Goal: Transaction & Acquisition: Book appointment/travel/reservation

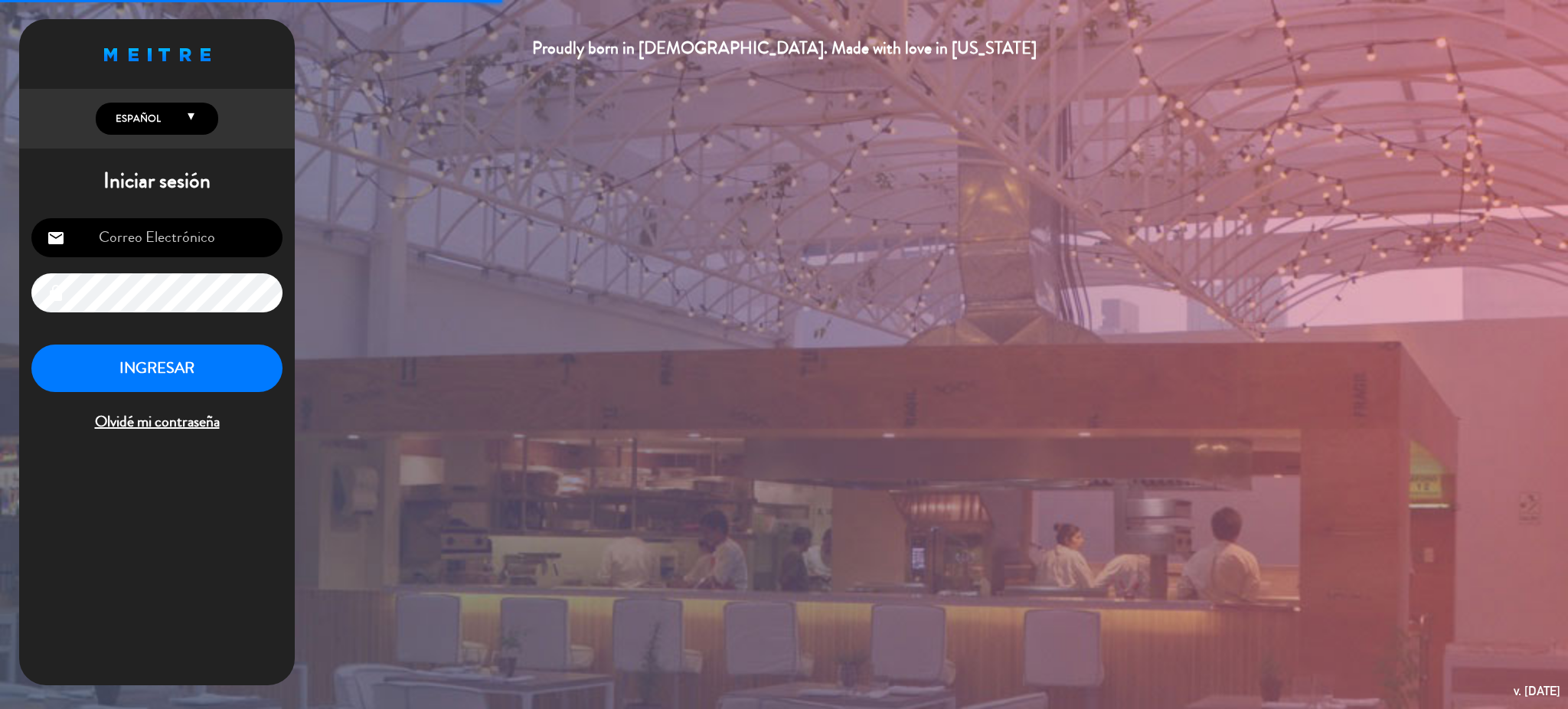
type input "[EMAIL_ADDRESS][DOMAIN_NAME]"
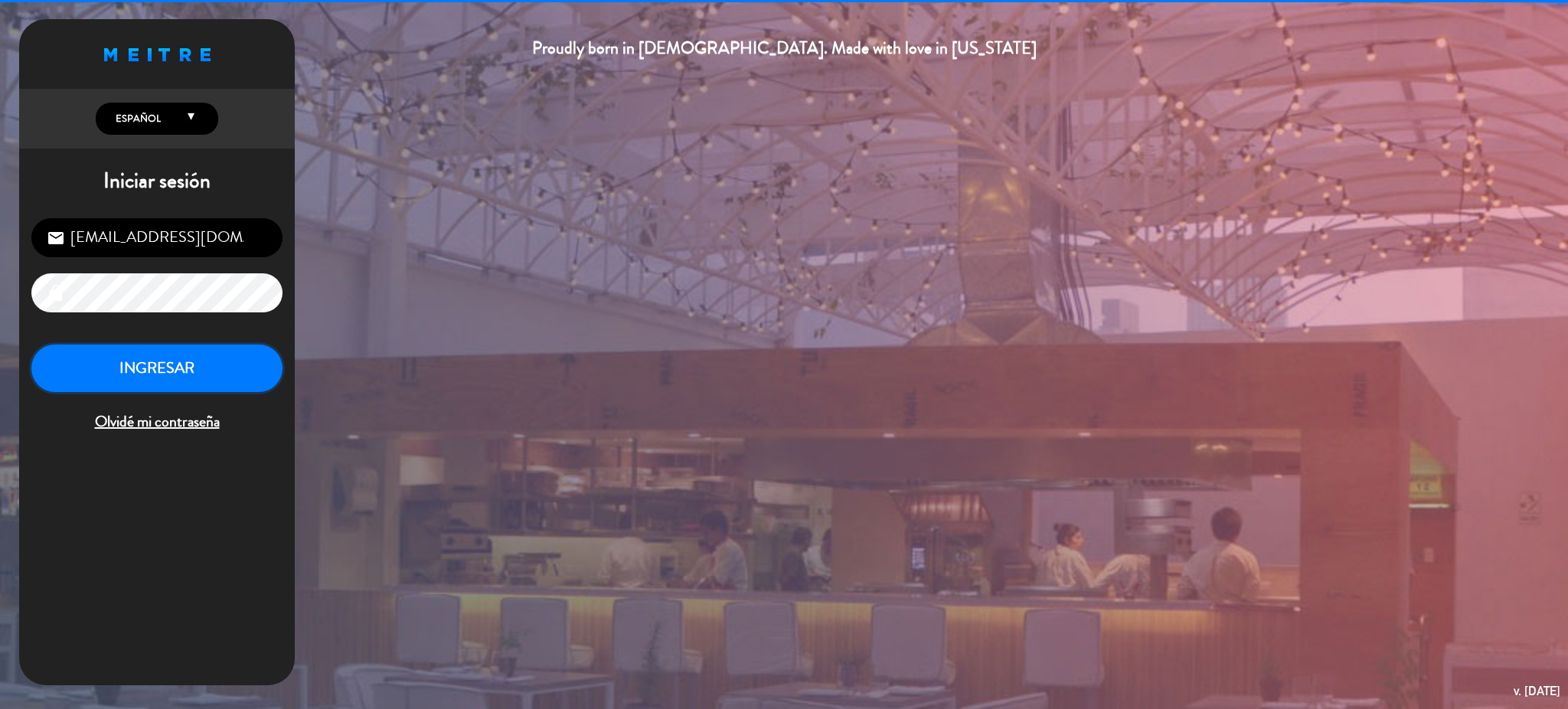
click at [178, 363] on button "INGRESAR" at bounding box center [157, 369] width 251 height 48
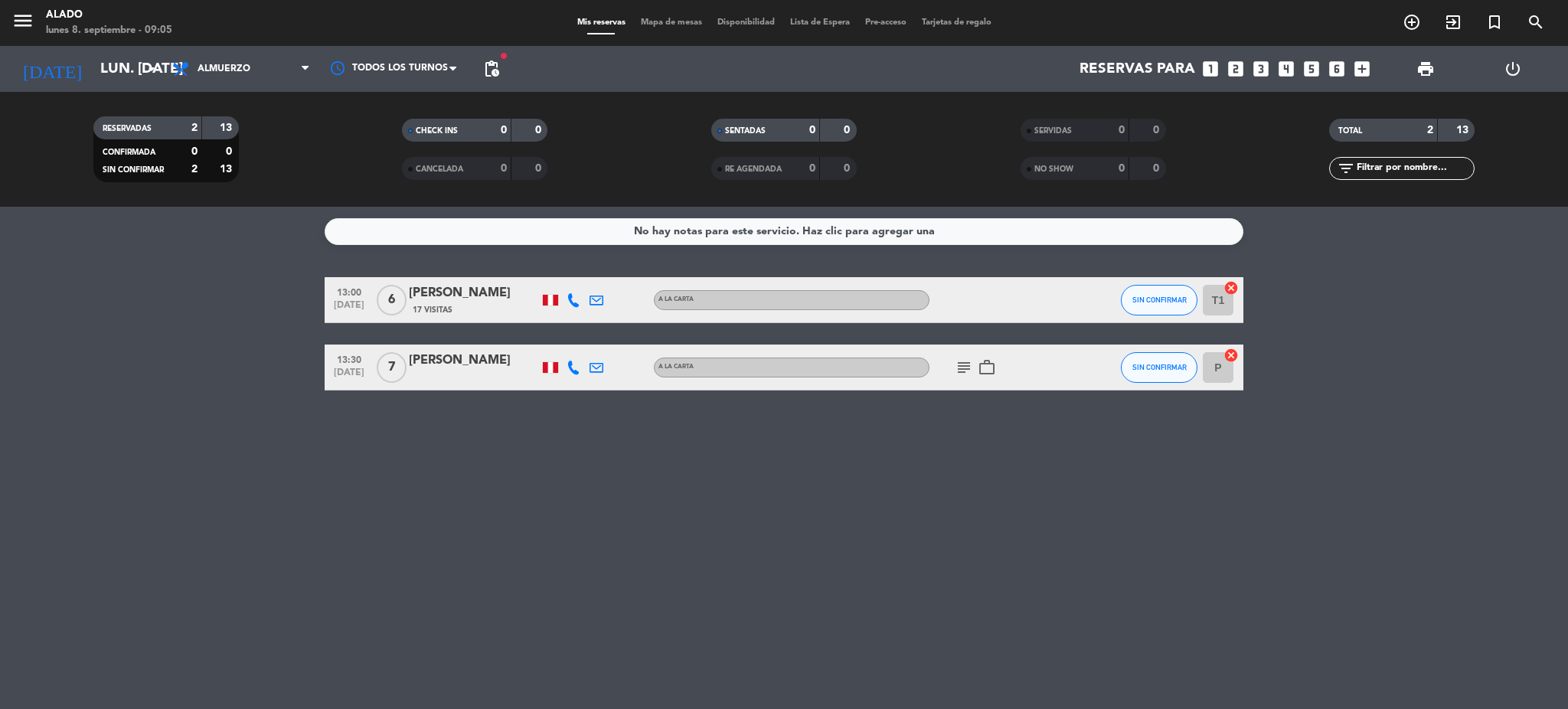
click at [968, 359] on icon "subject" at bounding box center [964, 368] width 19 height 19
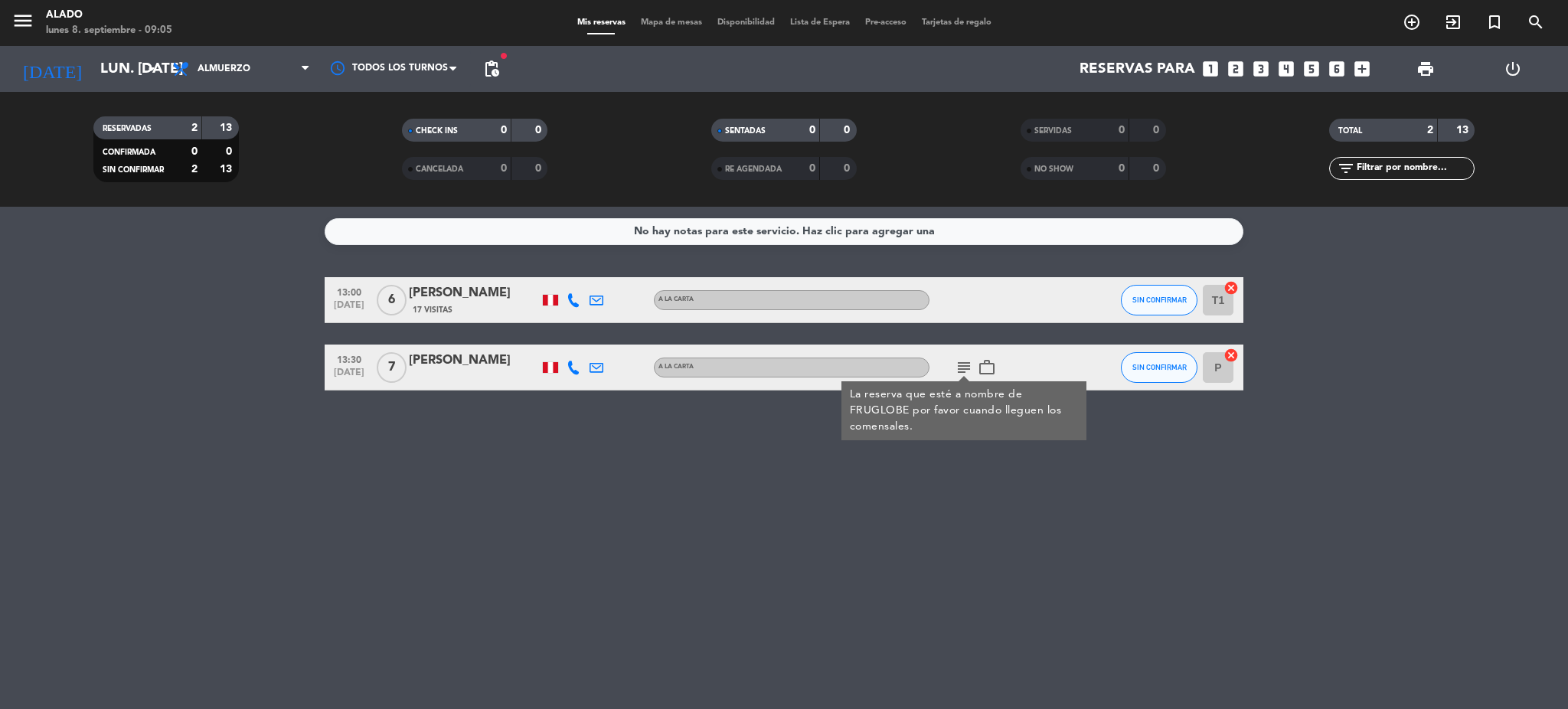
click at [968, 359] on icon "subject" at bounding box center [964, 368] width 19 height 19
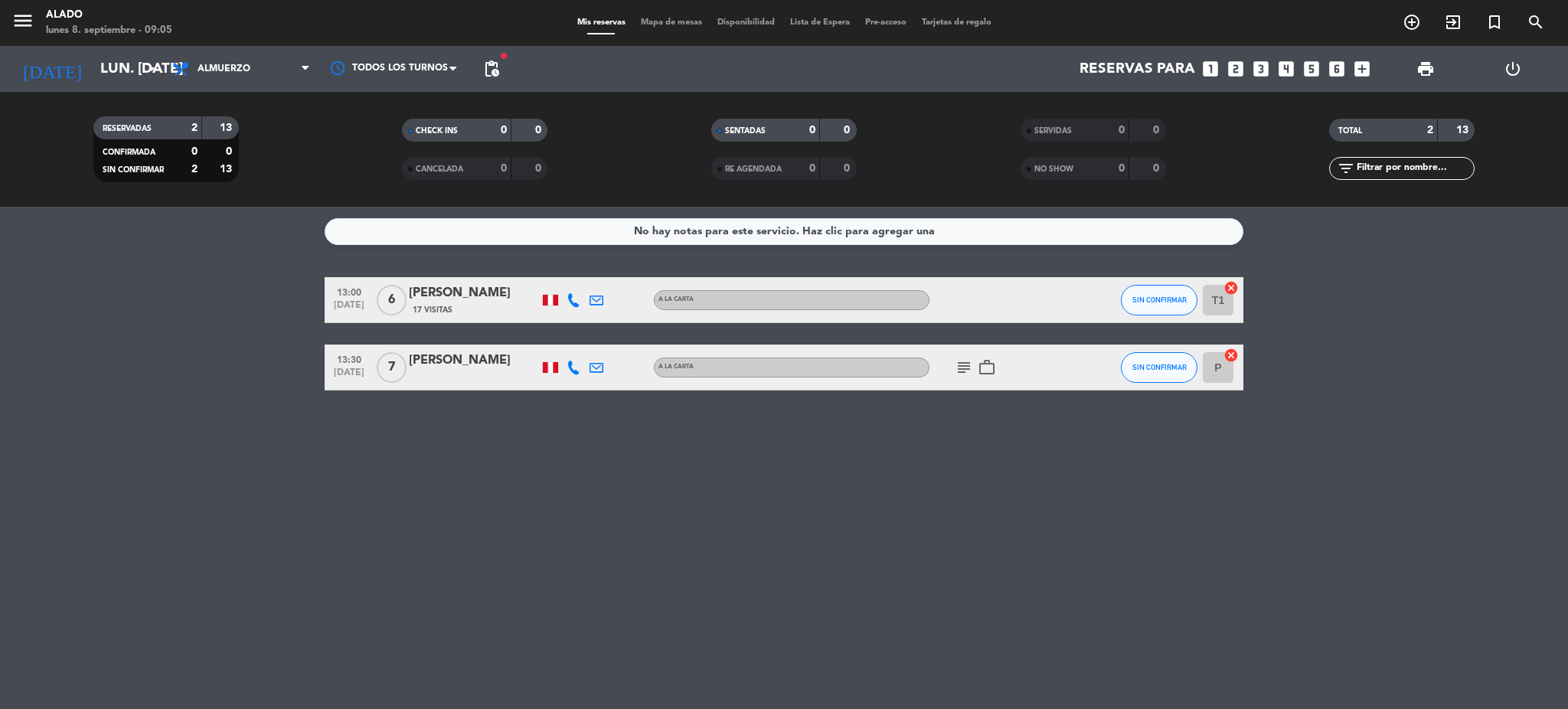
click at [218, 51] on div "Todos los servicios Almuerzo Cena Almuerzo Todos los servicios Almuerzo Cena" at bounding box center [241, 70] width 153 height 46
click at [219, 71] on span "Almuerzo" at bounding box center [223, 70] width 53 height 11
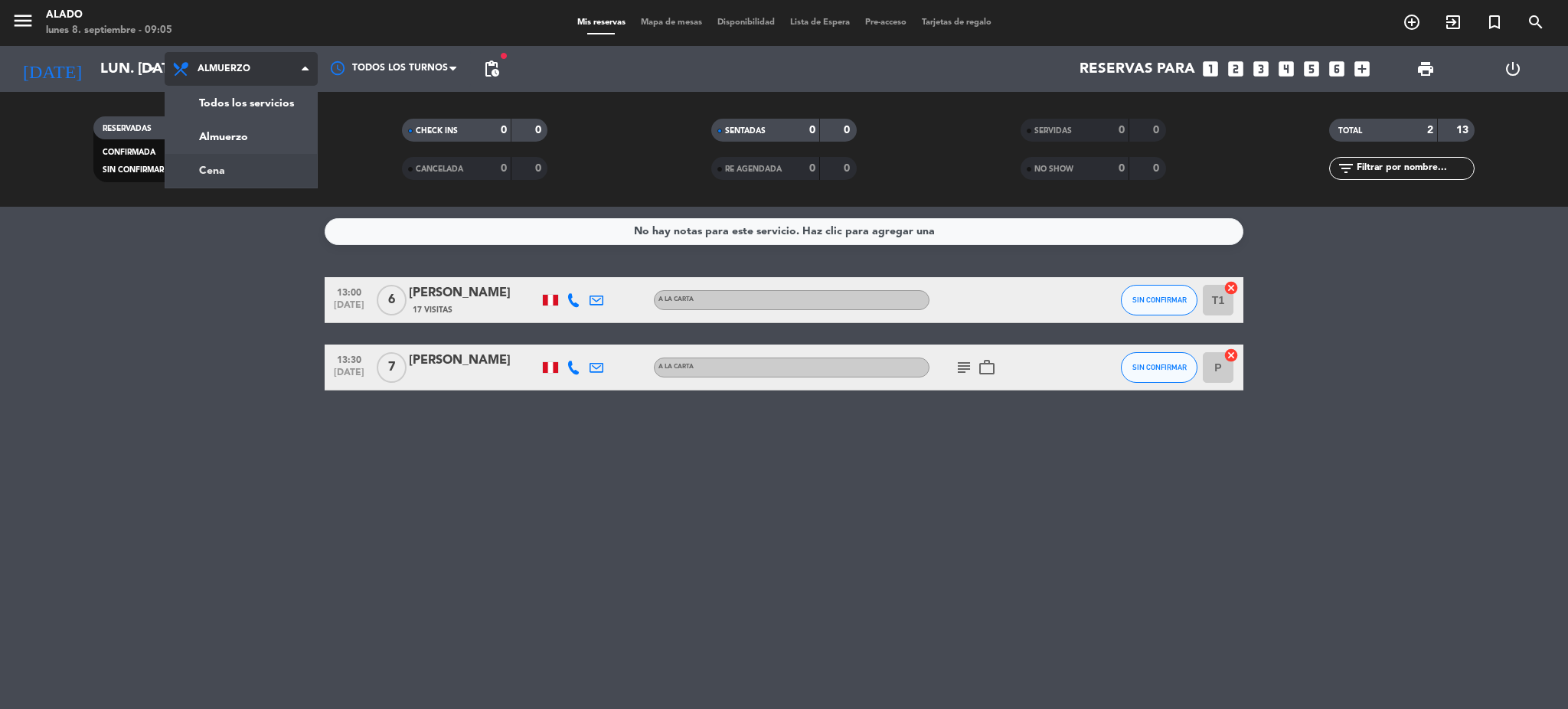
click at [233, 177] on div "menu Alado lunes 8. septiembre - 09:05 Mis reservas Mapa de mesas Disponibilida…" at bounding box center [784, 103] width 1568 height 207
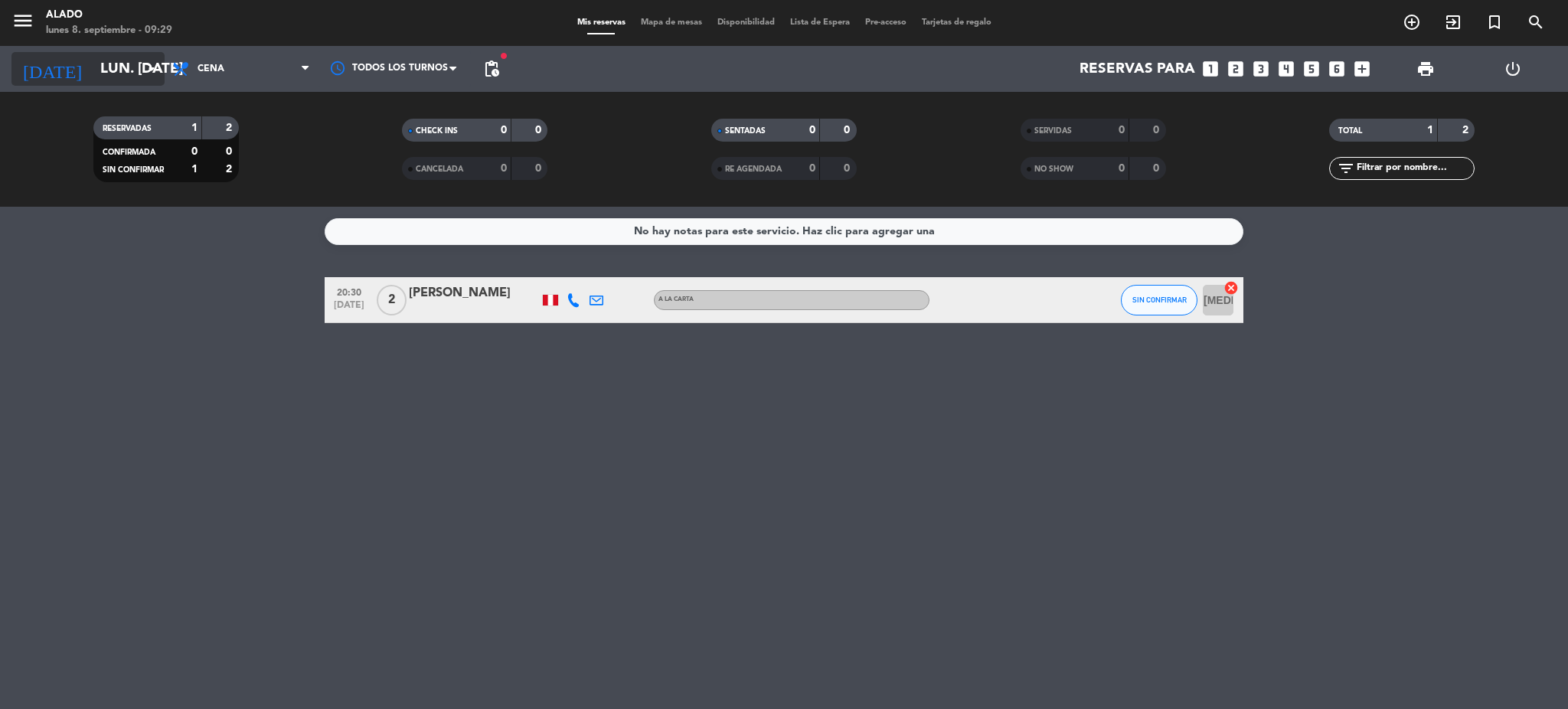
click at [133, 67] on input "lun. [DATE]" at bounding box center [184, 69] width 184 height 32
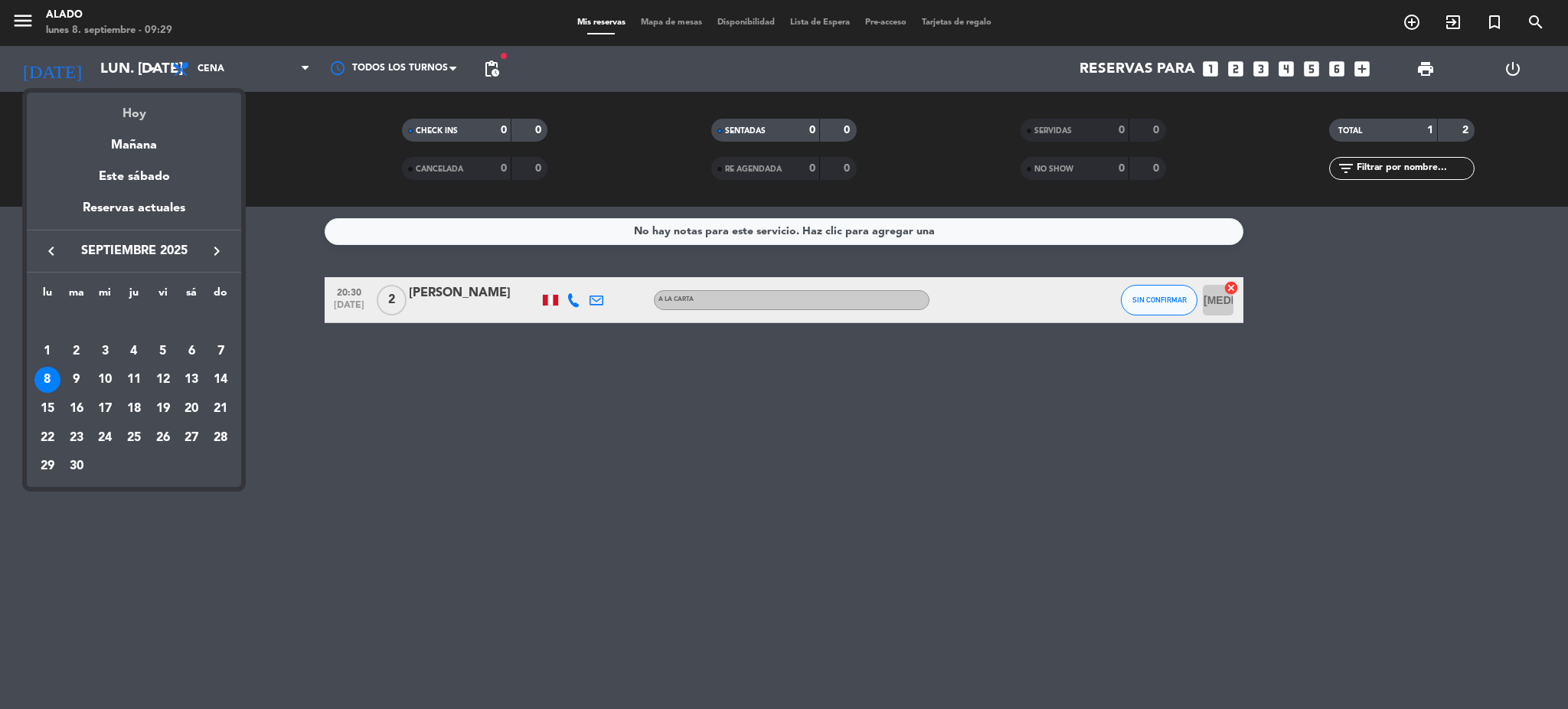
click at [133, 120] on div "Hoy" at bounding box center [133, 108] width 214 height 32
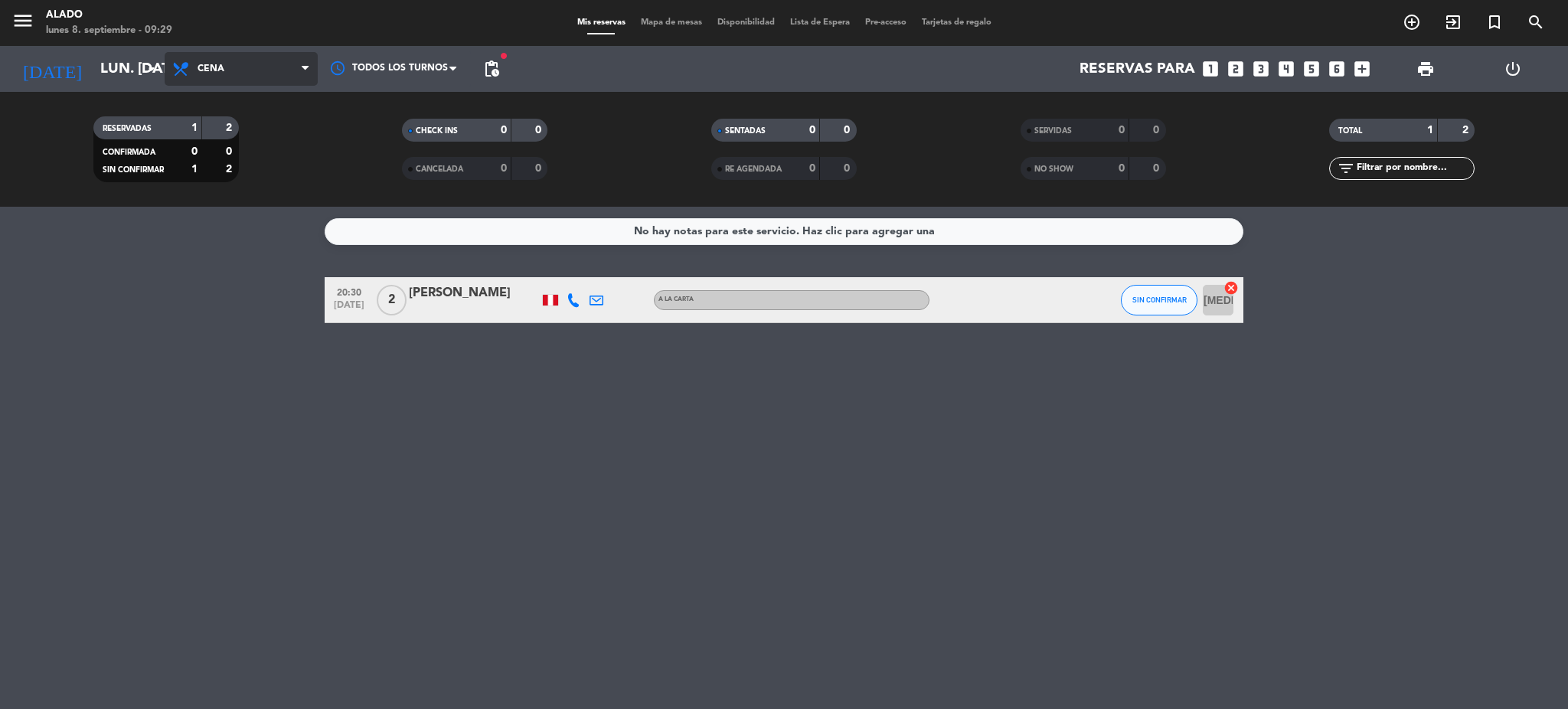
drag, startPoint x: 227, startPoint y: 60, endPoint x: 226, endPoint y: 81, distance: 21.0
click at [228, 62] on span "Cena" at bounding box center [241, 69] width 153 height 33
click at [228, 133] on div "menu Alado lunes 8. septiembre - 09:29 Mis reservas Mapa de mesas Disponibilida…" at bounding box center [784, 103] width 1568 height 207
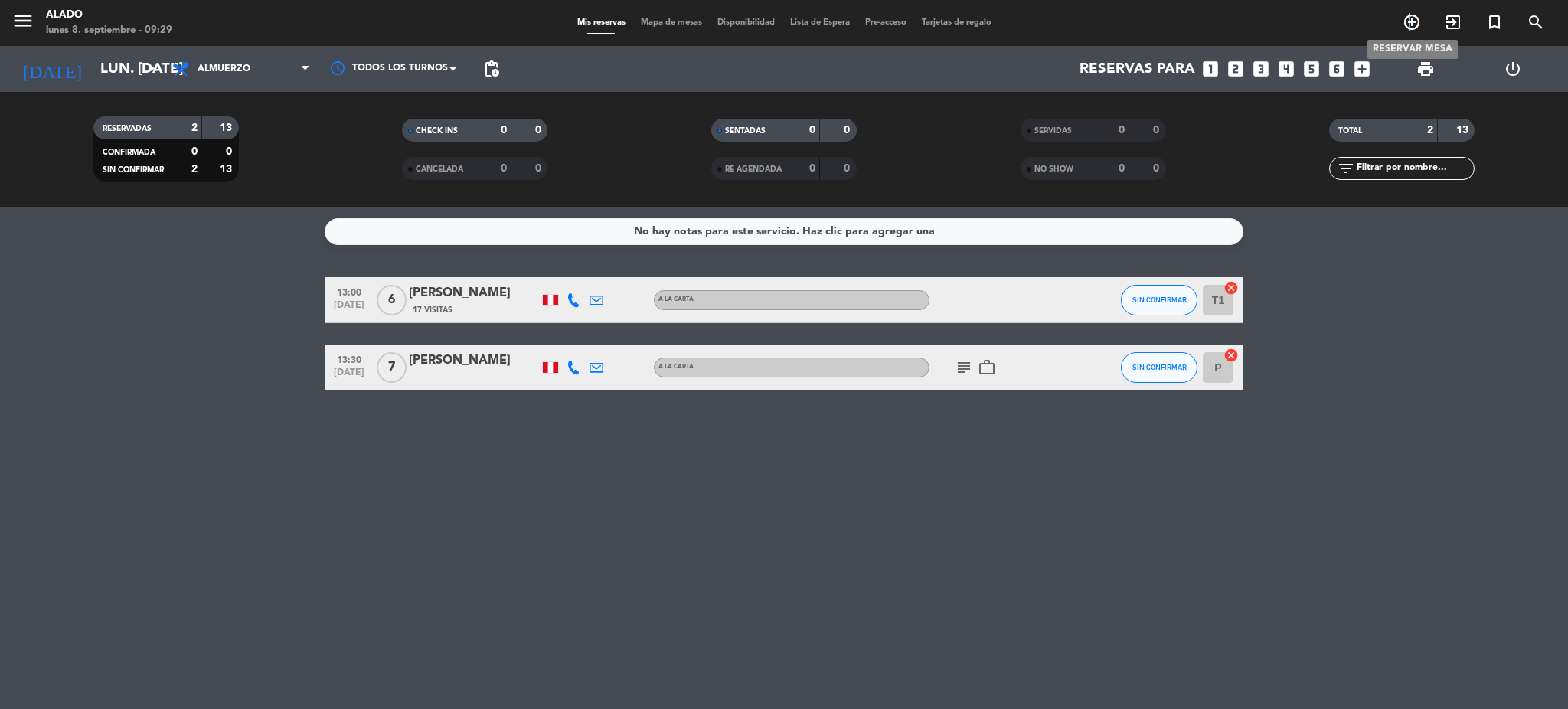
click at [1410, 28] on icon "add_circle_outline" at bounding box center [1411, 22] width 19 height 19
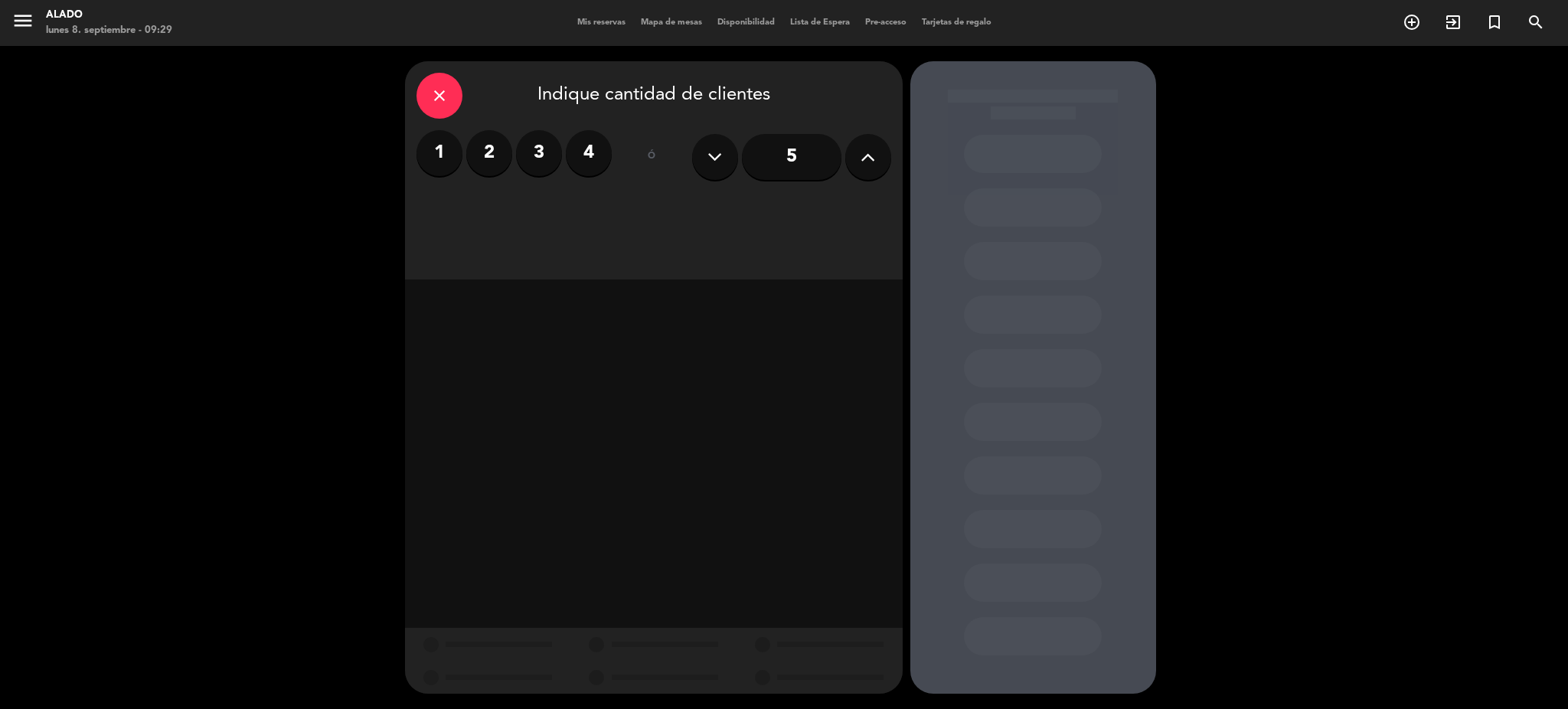
click at [536, 154] on label "3" at bounding box center [539, 153] width 46 height 46
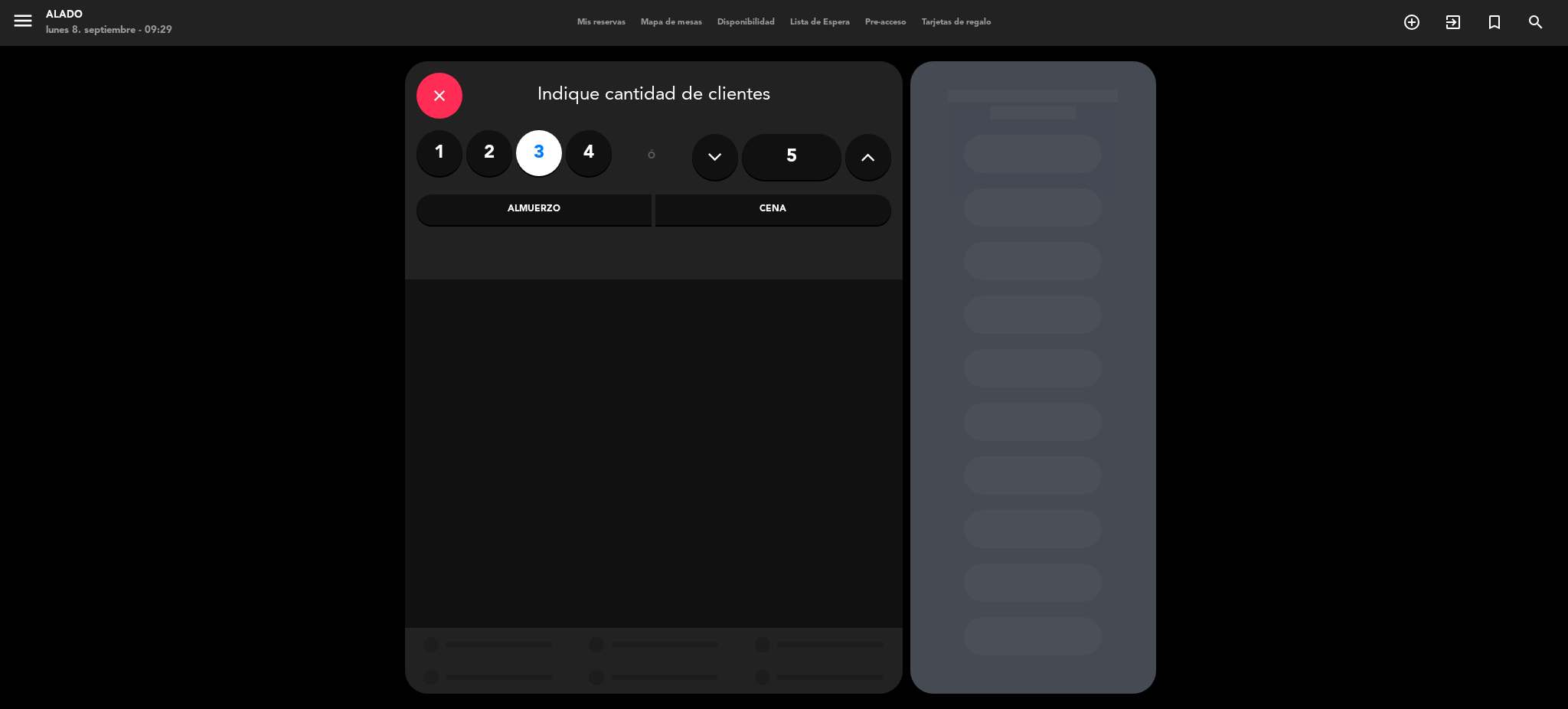
click at [562, 209] on div "Almuerzo" at bounding box center [534, 209] width 235 height 31
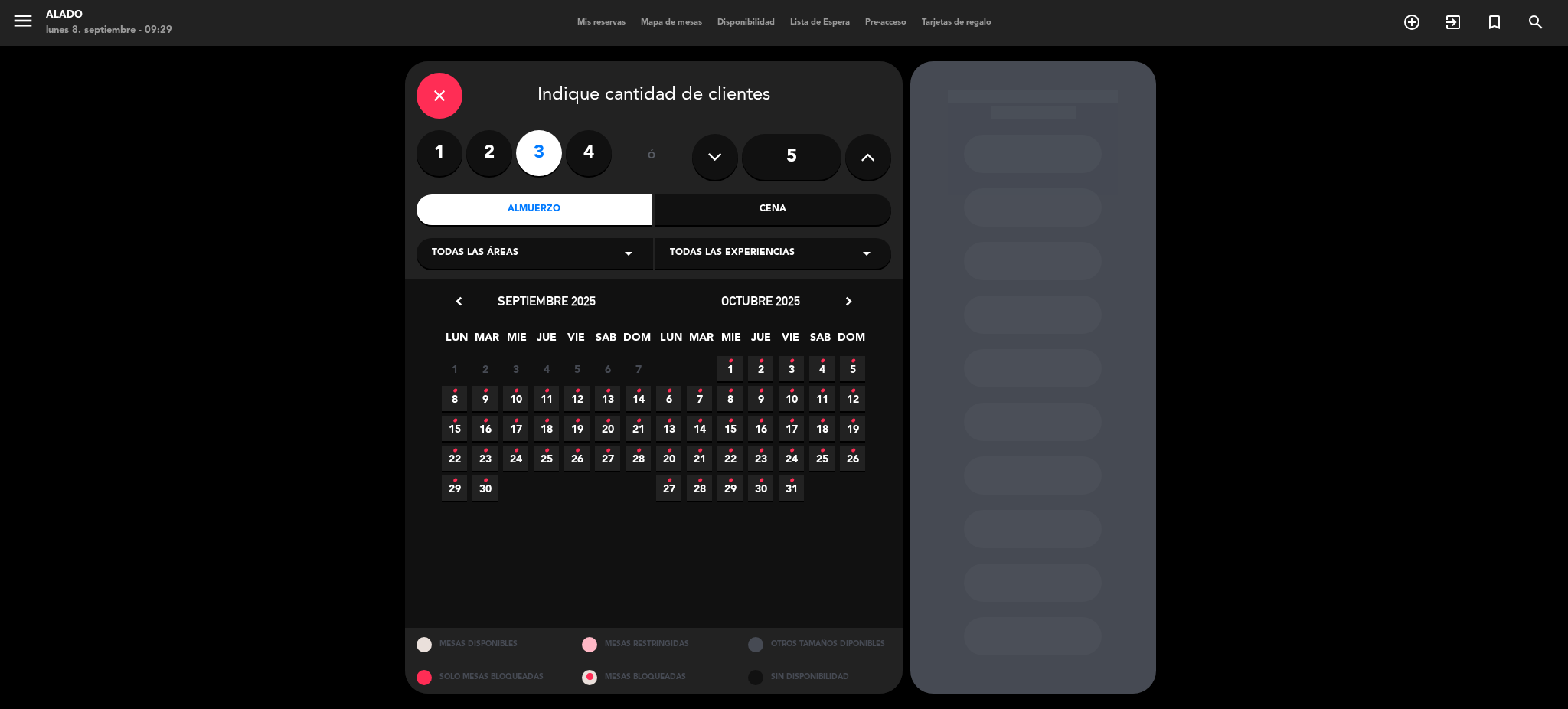
click at [455, 402] on span "8 •" at bounding box center [454, 398] width 25 height 25
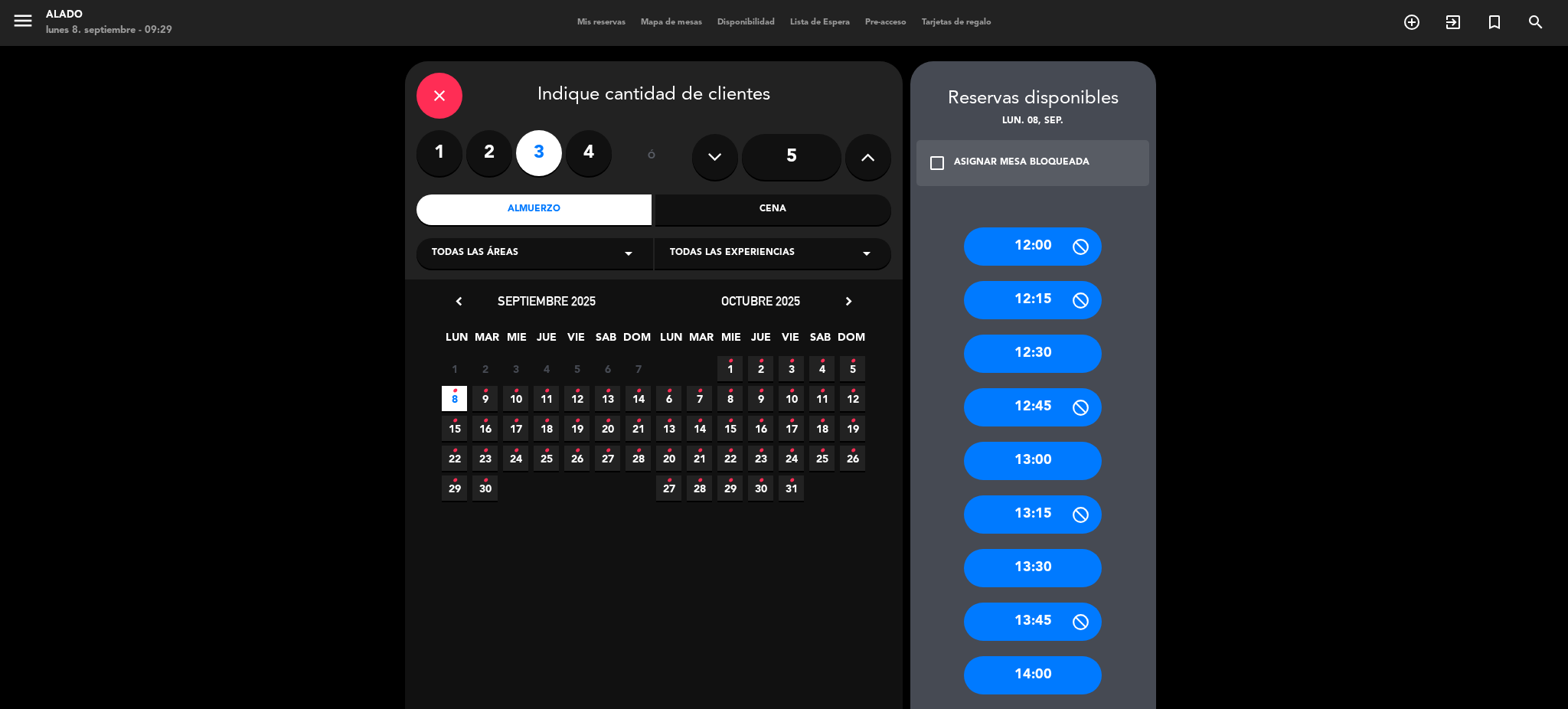
click at [1036, 344] on div "12:30" at bounding box center [1032, 353] width 138 height 38
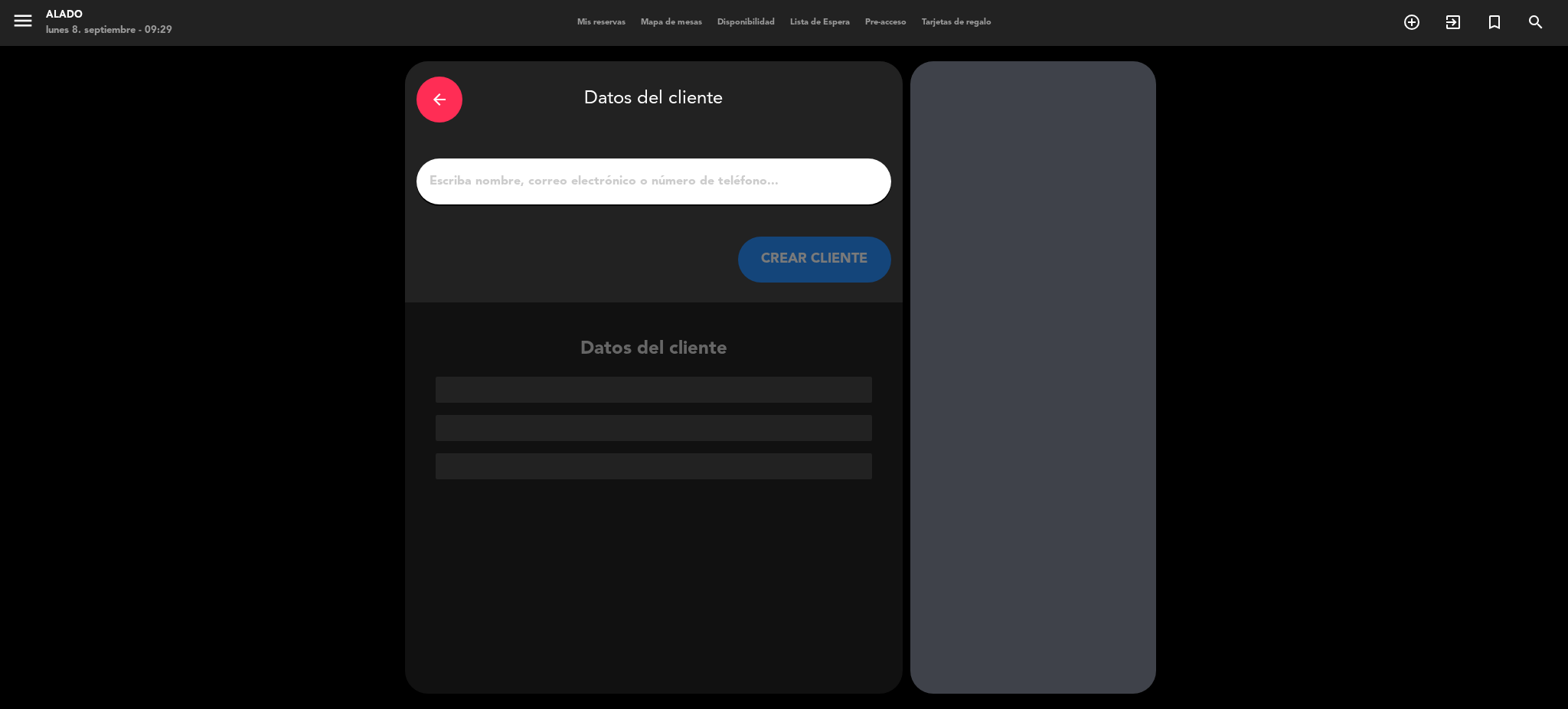
click at [683, 193] on div at bounding box center [653, 182] width 474 height 46
drag, startPoint x: 699, startPoint y: 204, endPoint x: 699, endPoint y: 194, distance: 10.0
click at [699, 197] on div at bounding box center [653, 182] width 474 height 46
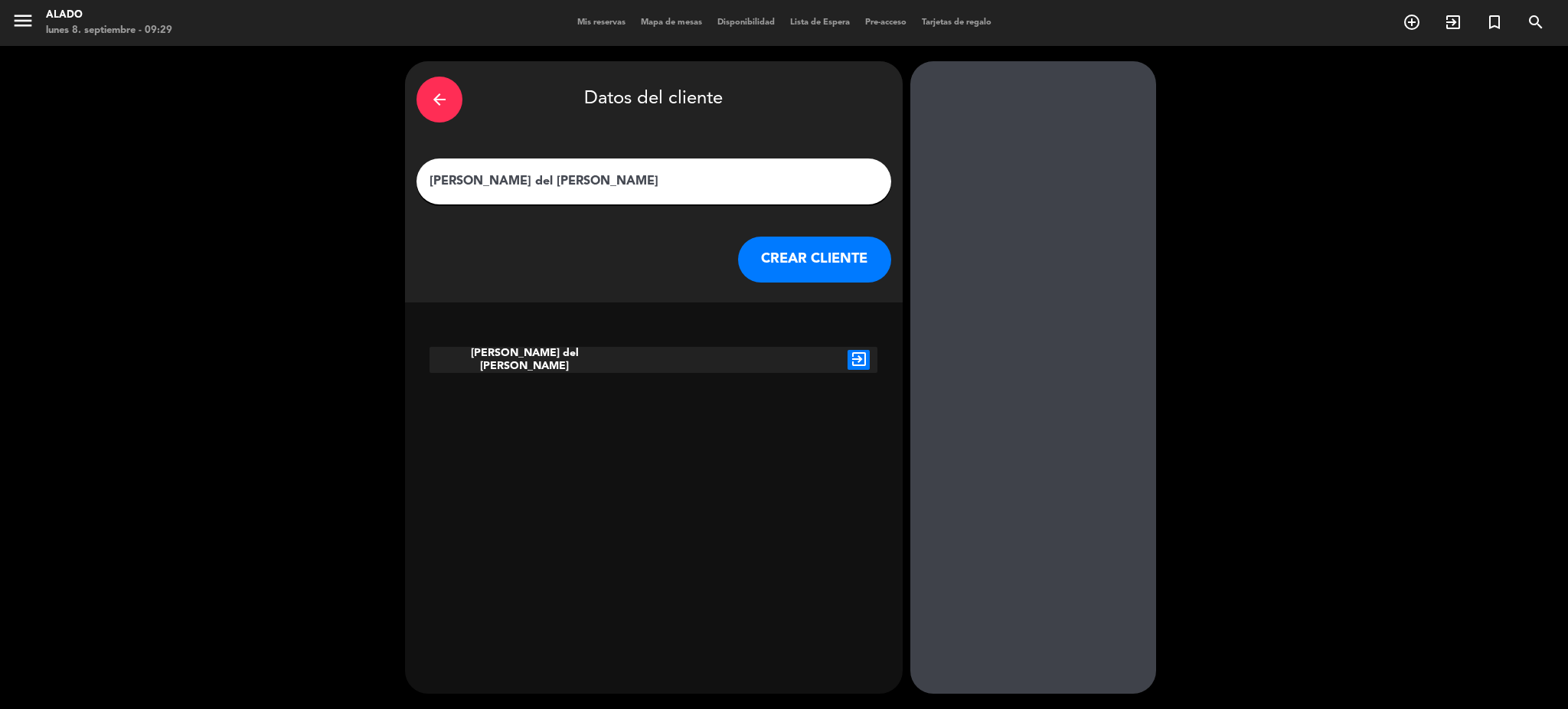
type input "[PERSON_NAME] del [PERSON_NAME]"
click at [852, 354] on icon "exit_to_app" at bounding box center [858, 359] width 22 height 19
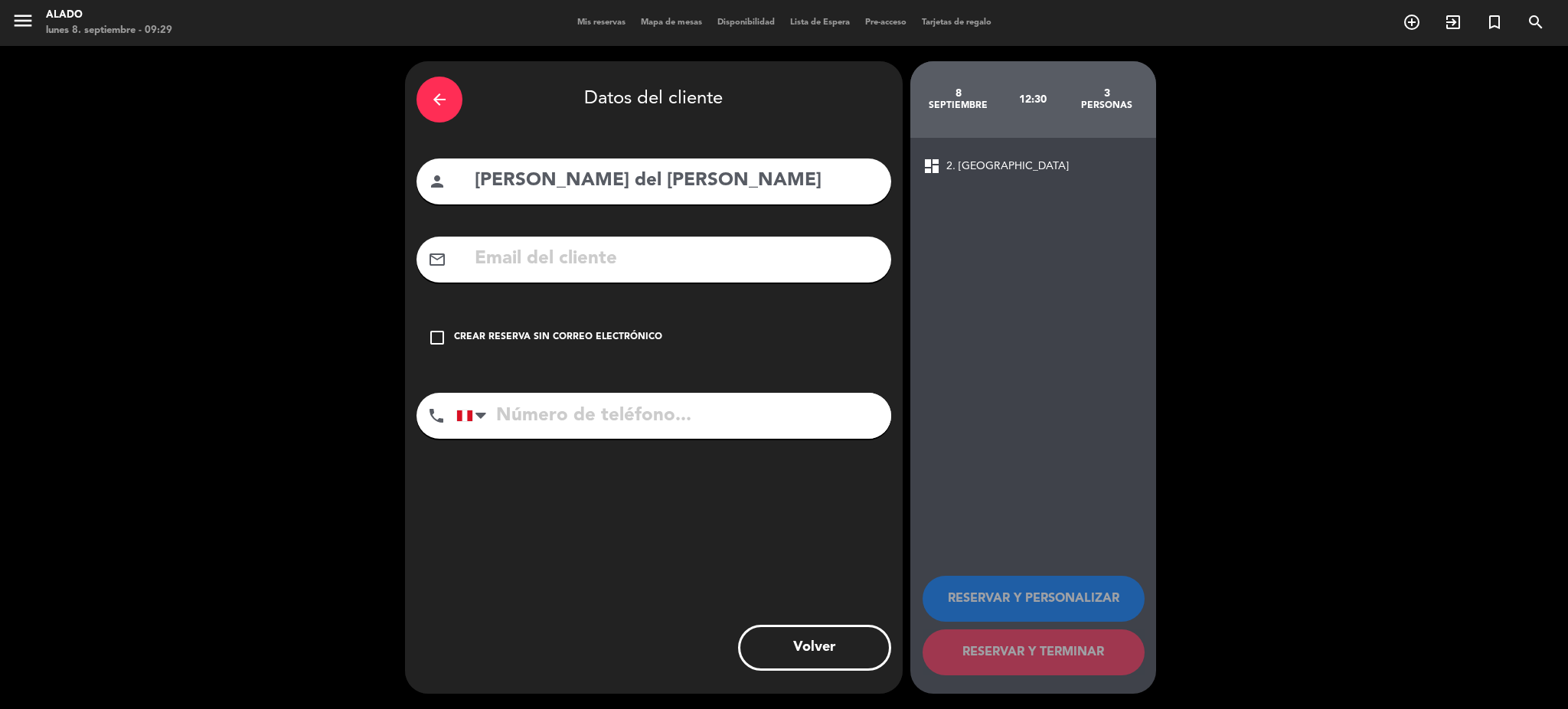
click at [608, 362] on div "arrow_back Datos del cliente person [PERSON_NAME] del [PERSON_NAME] mail_outlin…" at bounding box center [653, 377] width 498 height 632
click at [588, 349] on div "check_box_outline_blank Crear reserva sin correo electrónico" at bounding box center [653, 337] width 474 height 46
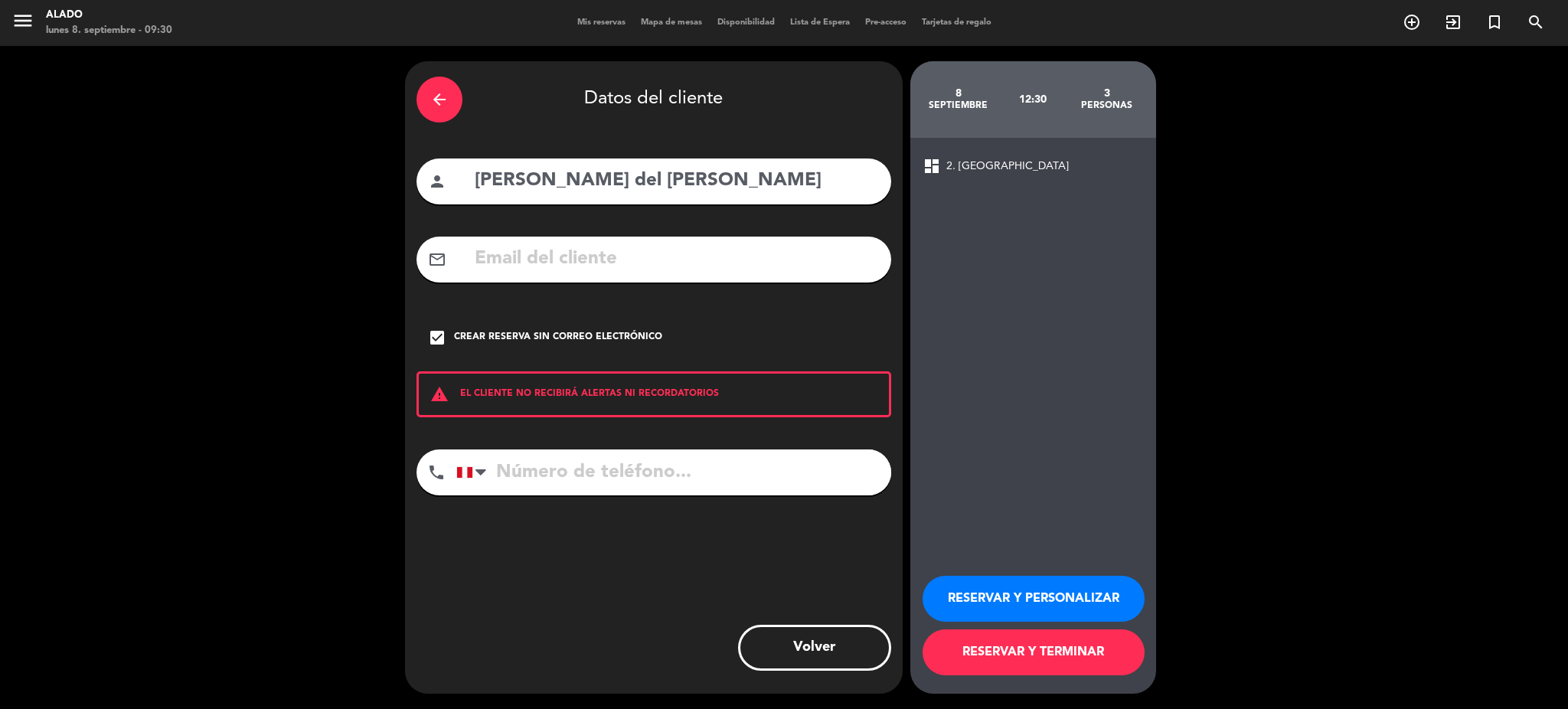
click at [593, 488] on input "tel" at bounding box center [673, 473] width 435 height 46
type input "951718886"
click at [1076, 653] on button "RESERVAR Y TERMINAR" at bounding box center [1033, 652] width 222 height 46
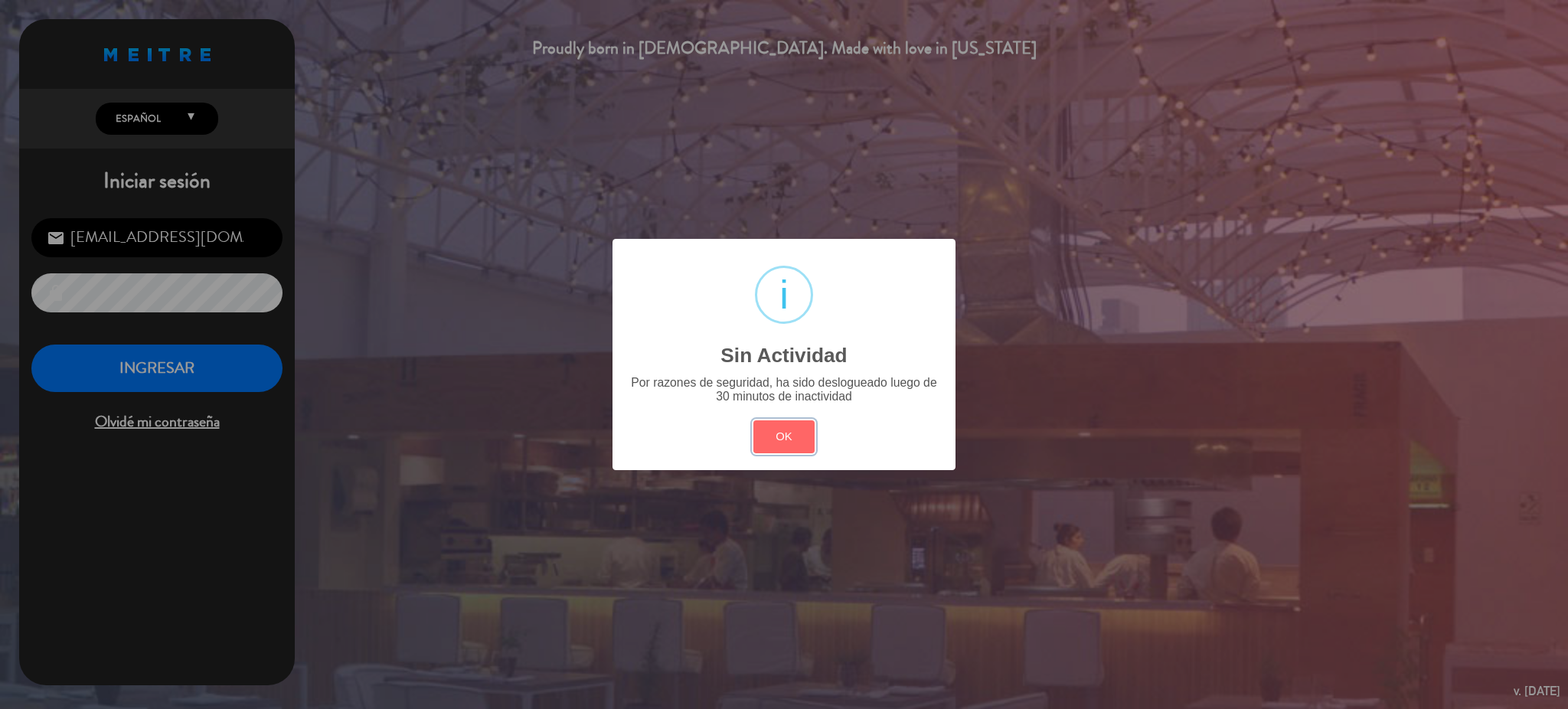
click at [788, 434] on button "OK" at bounding box center [784, 437] width 62 height 33
